Goal: Information Seeking & Learning: Compare options

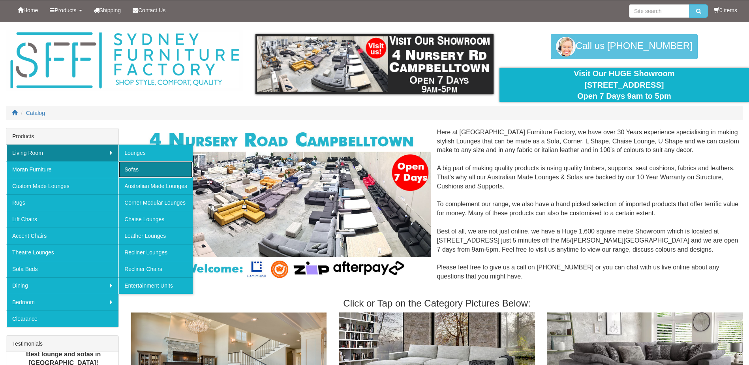
click at [135, 171] on link "Sofas" at bounding box center [156, 169] width 74 height 17
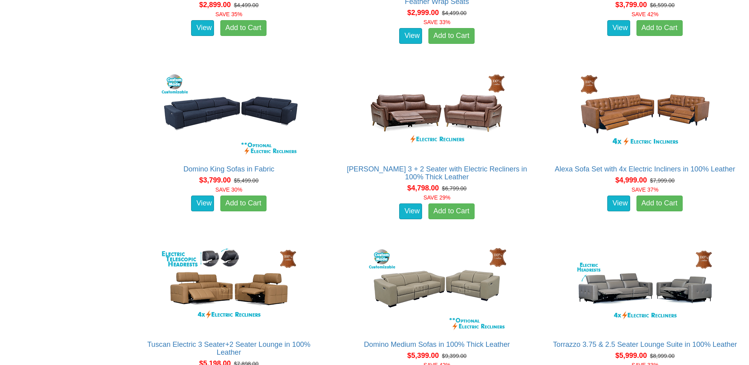
scroll to position [2239, 0]
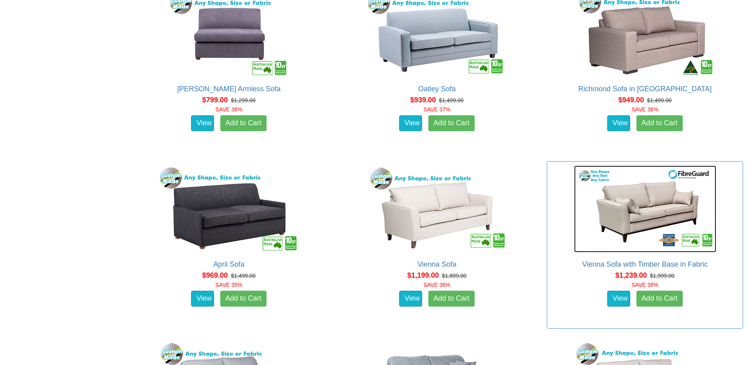
click at [608, 220] on img at bounding box center [645, 209] width 142 height 87
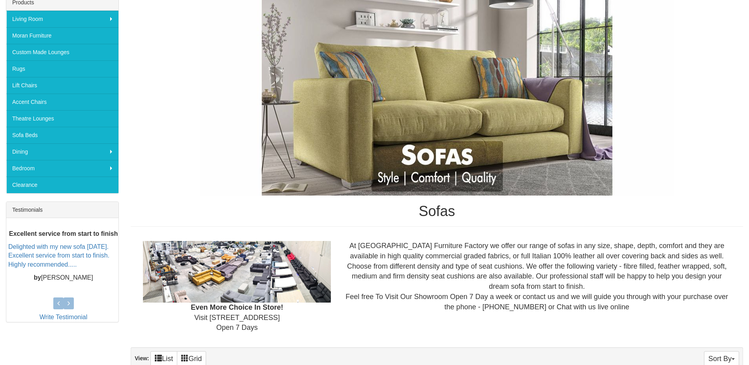
scroll to position [0, 0]
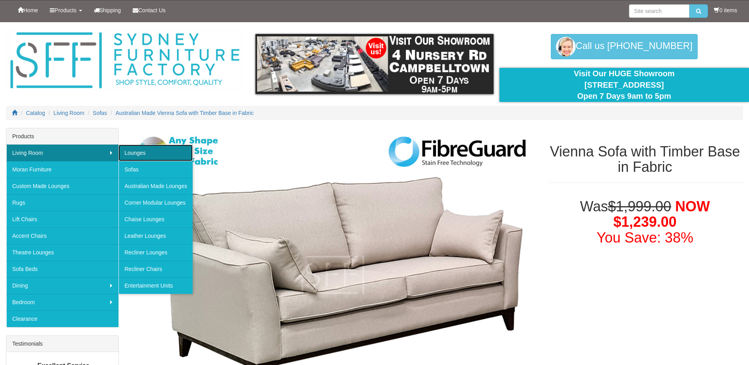
click at [136, 153] on link "Lounges" at bounding box center [156, 153] width 74 height 17
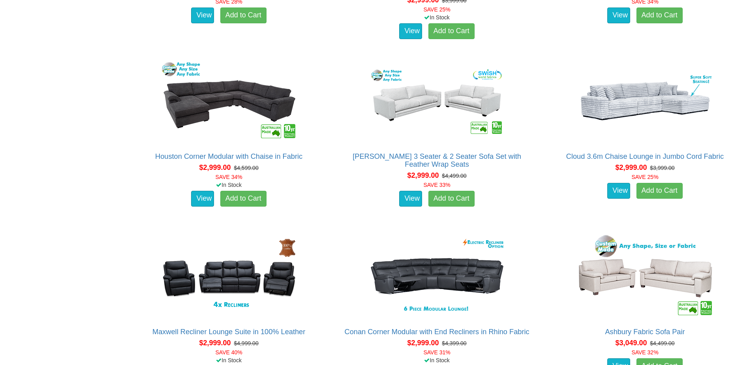
scroll to position [2766, 0]
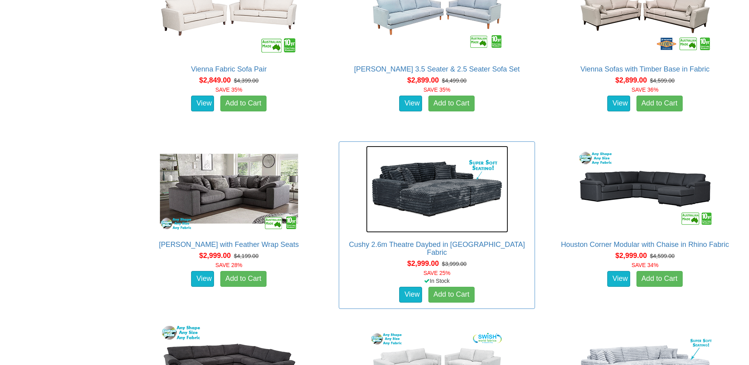
click at [456, 188] on img at bounding box center [437, 189] width 142 height 87
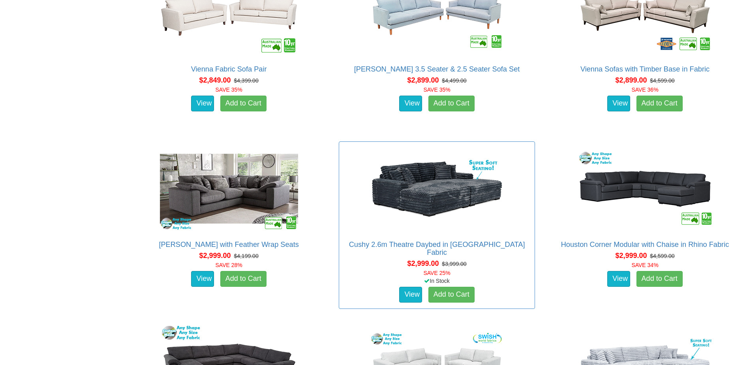
scroll to position [2897, 0]
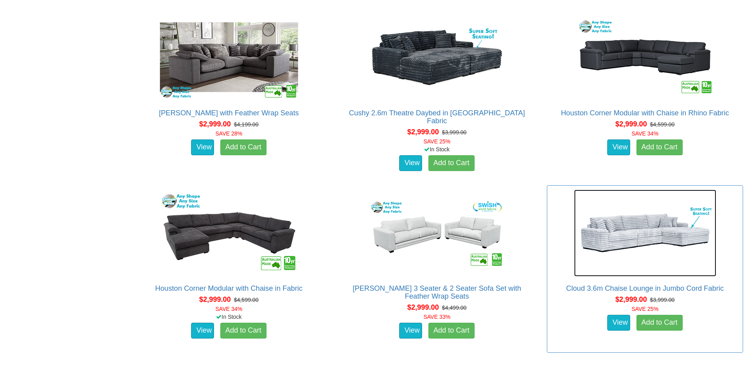
click at [633, 238] on img at bounding box center [645, 233] width 142 height 87
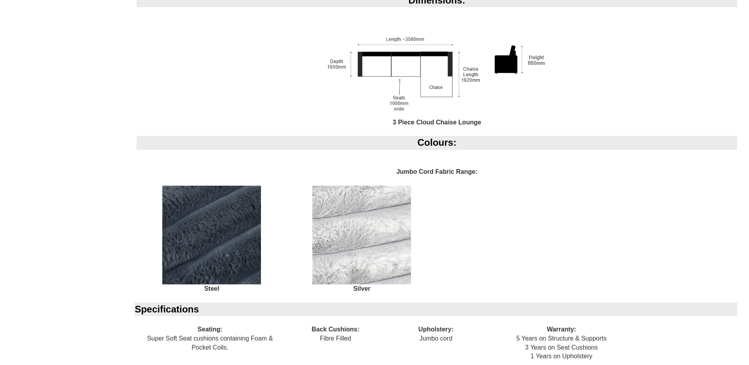
scroll to position [659, 0]
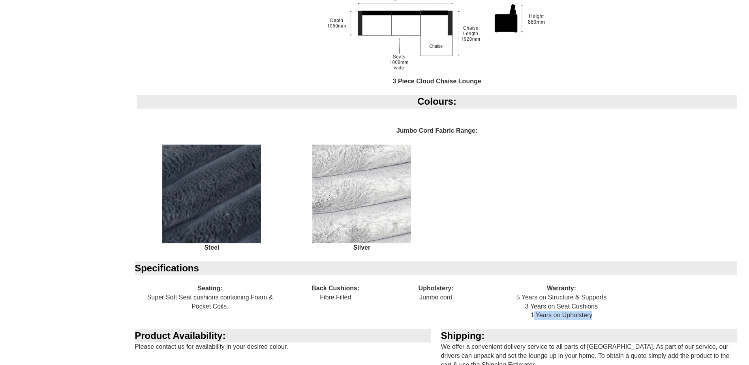
drag, startPoint x: 589, startPoint y: 314, endPoint x: 530, endPoint y: 316, distance: 59.3
click at [530, 316] on div "Warranty: 5 Years on Structure & Supports 3 Years on Seat Cushions 1 Years on U…" at bounding box center [561, 302] width 151 height 54
drag, startPoint x: 530, startPoint y: 316, endPoint x: 536, endPoint y: 316, distance: 6.0
click at [536, 316] on div "Warranty: 5 Years on Structure & Supports 3 Years on Seat Cushions 1 Years on U…" at bounding box center [561, 302] width 151 height 54
